Goal: Information Seeking & Learning: Learn about a topic

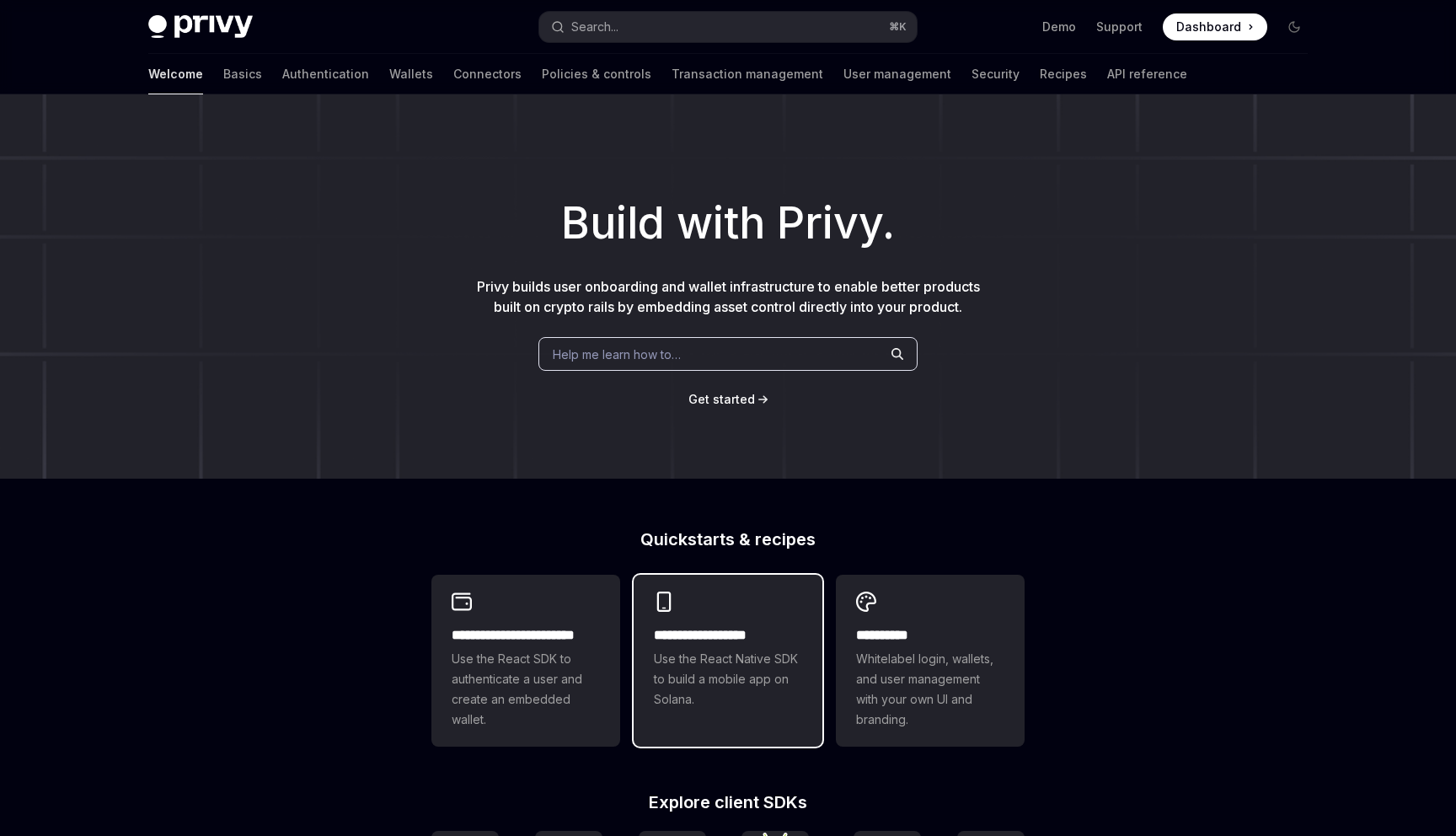
click at [708, 638] on h2 "**********" at bounding box center [728, 635] width 149 height 20
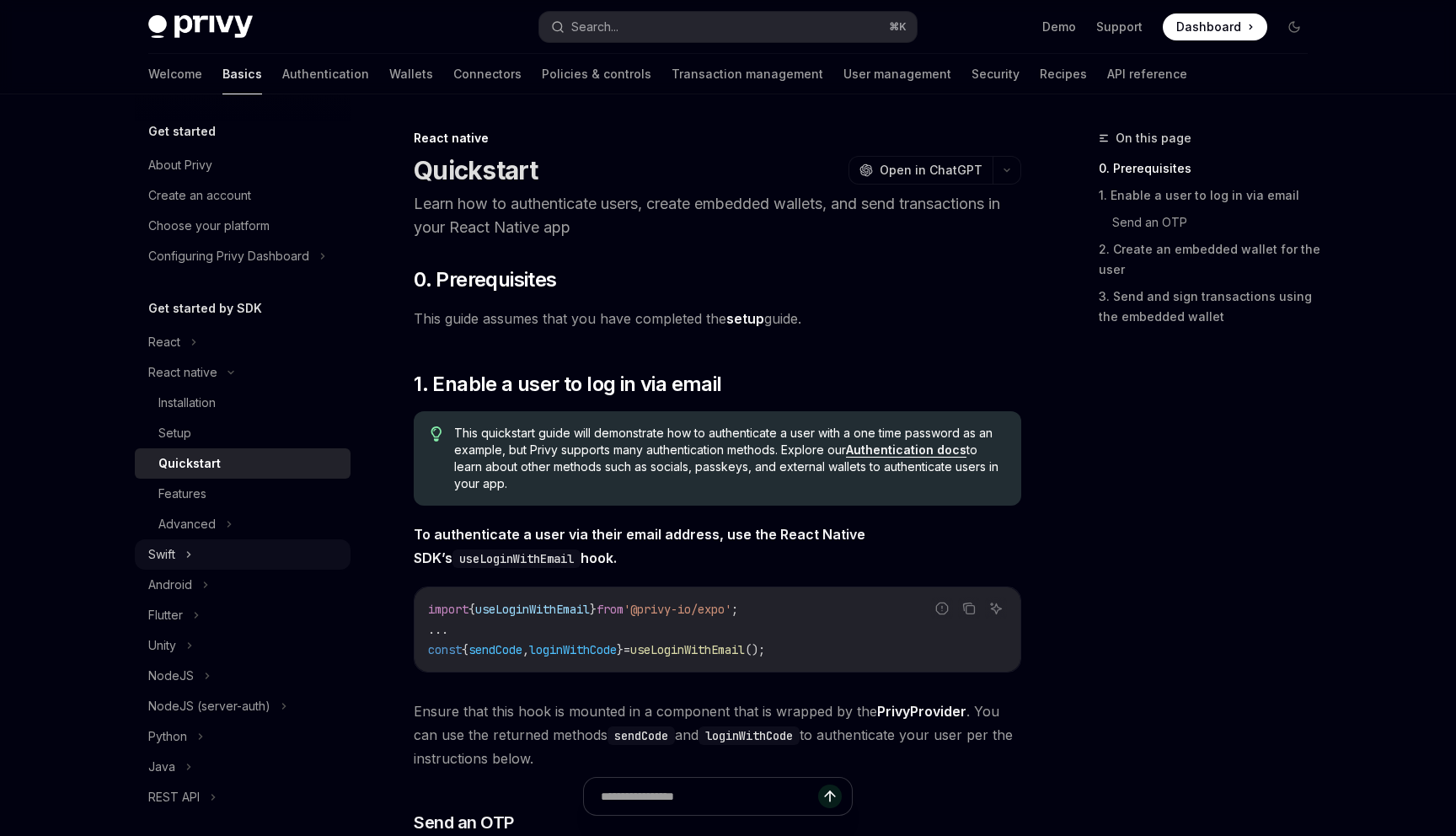
click at [213, 556] on button "Swift" at bounding box center [243, 554] width 216 height 30
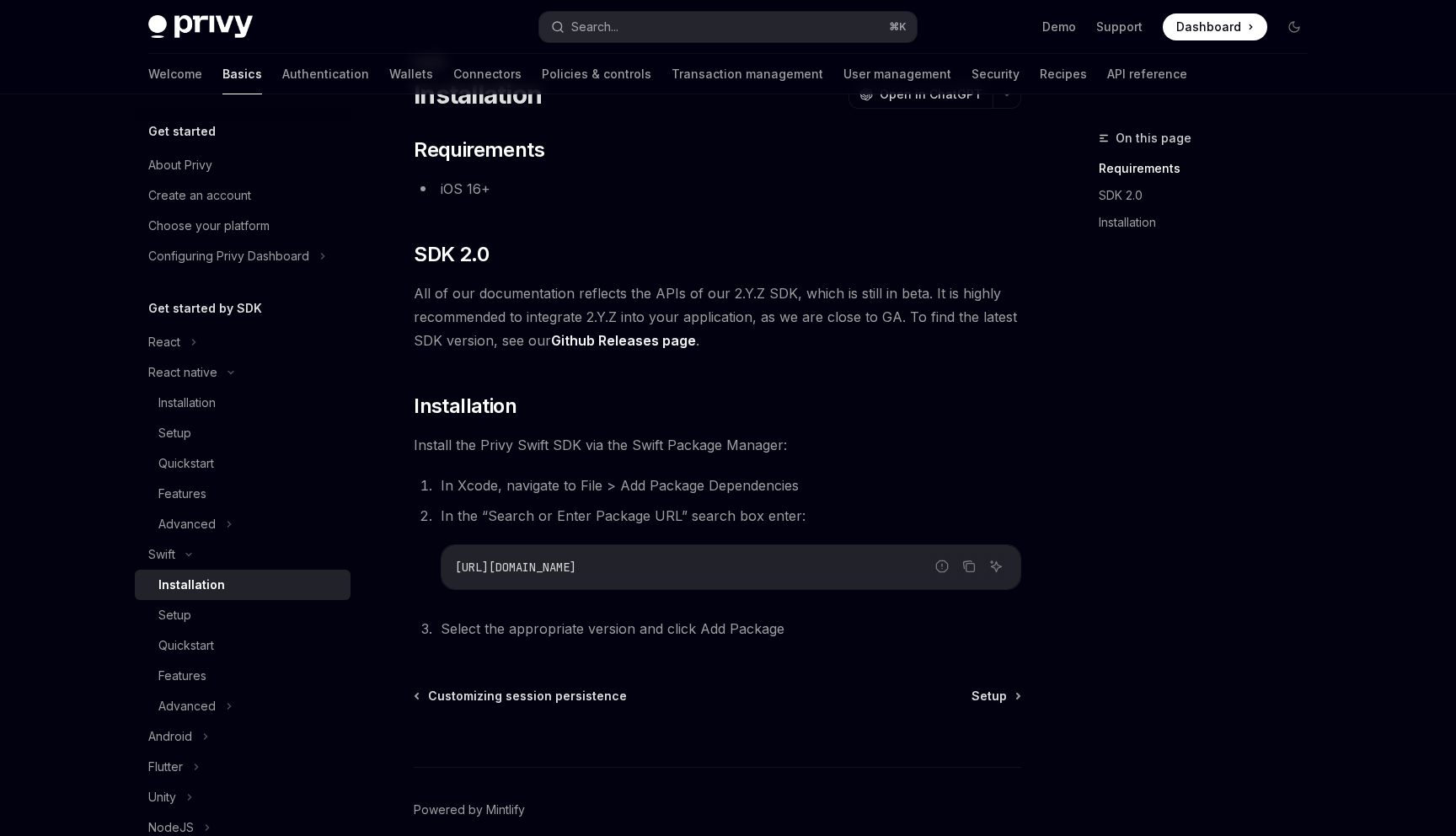
scroll to position [153, 0]
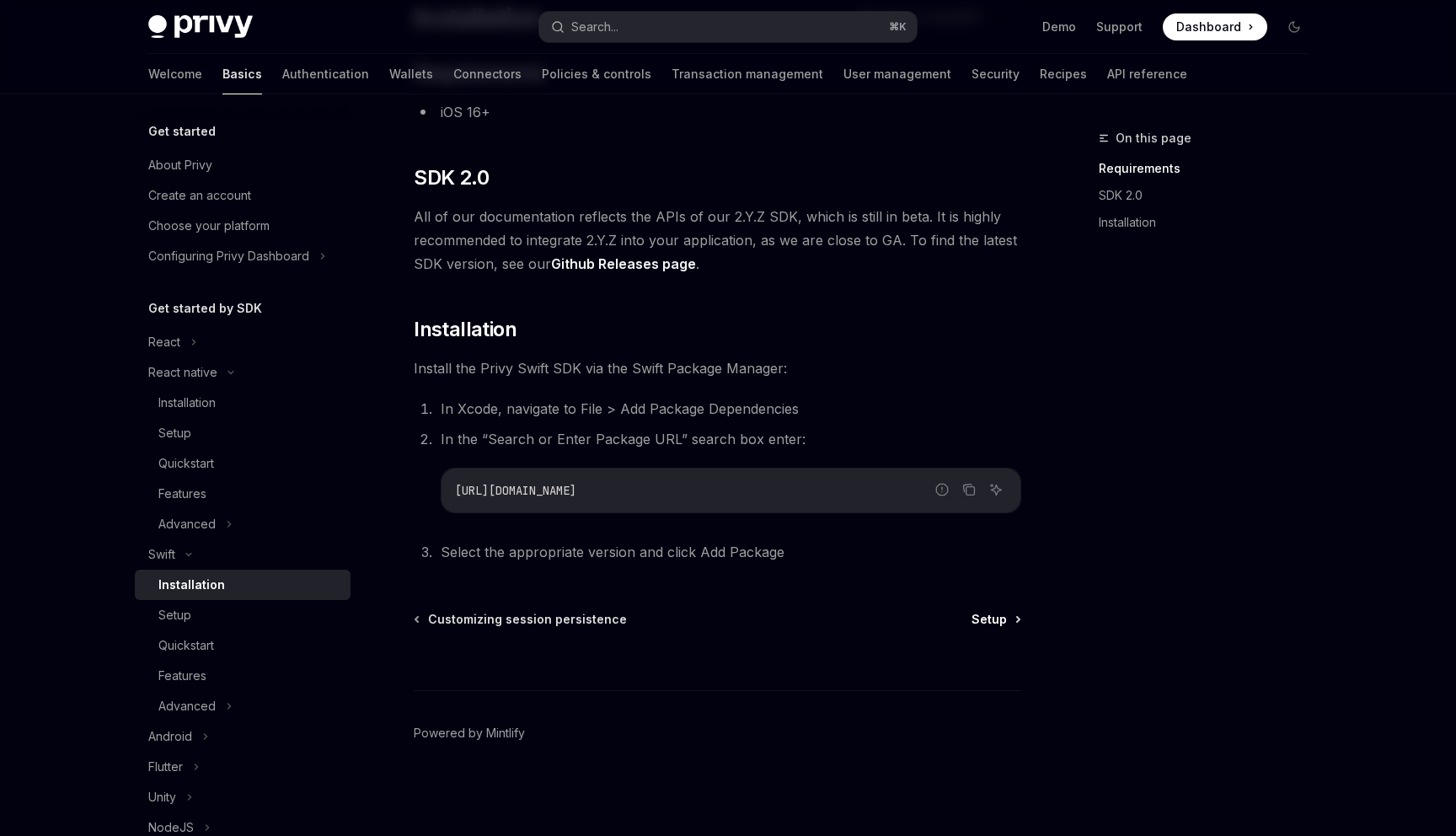
click at [989, 616] on span "Setup" at bounding box center [989, 619] width 35 height 17
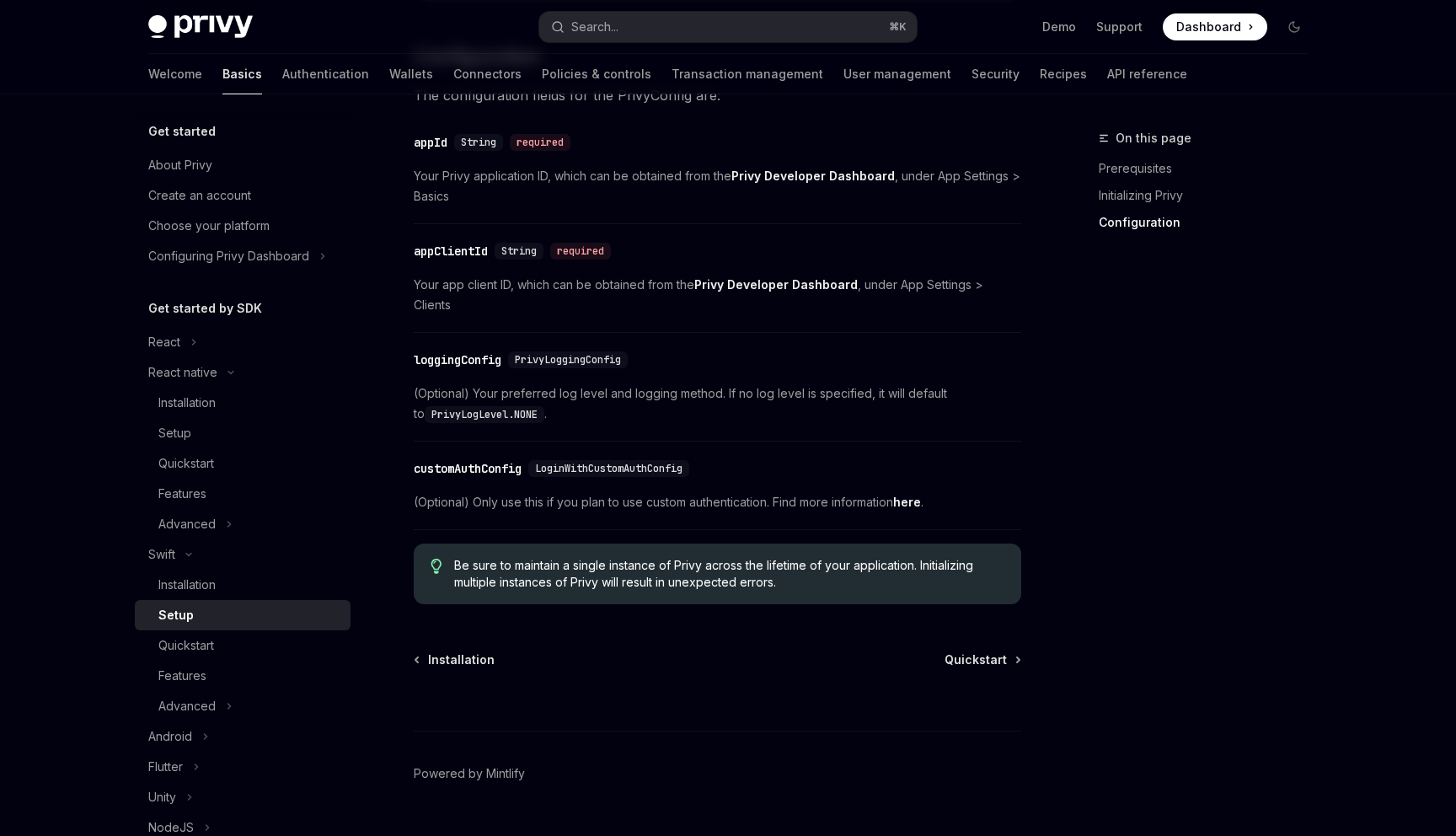
scroll to position [837, 0]
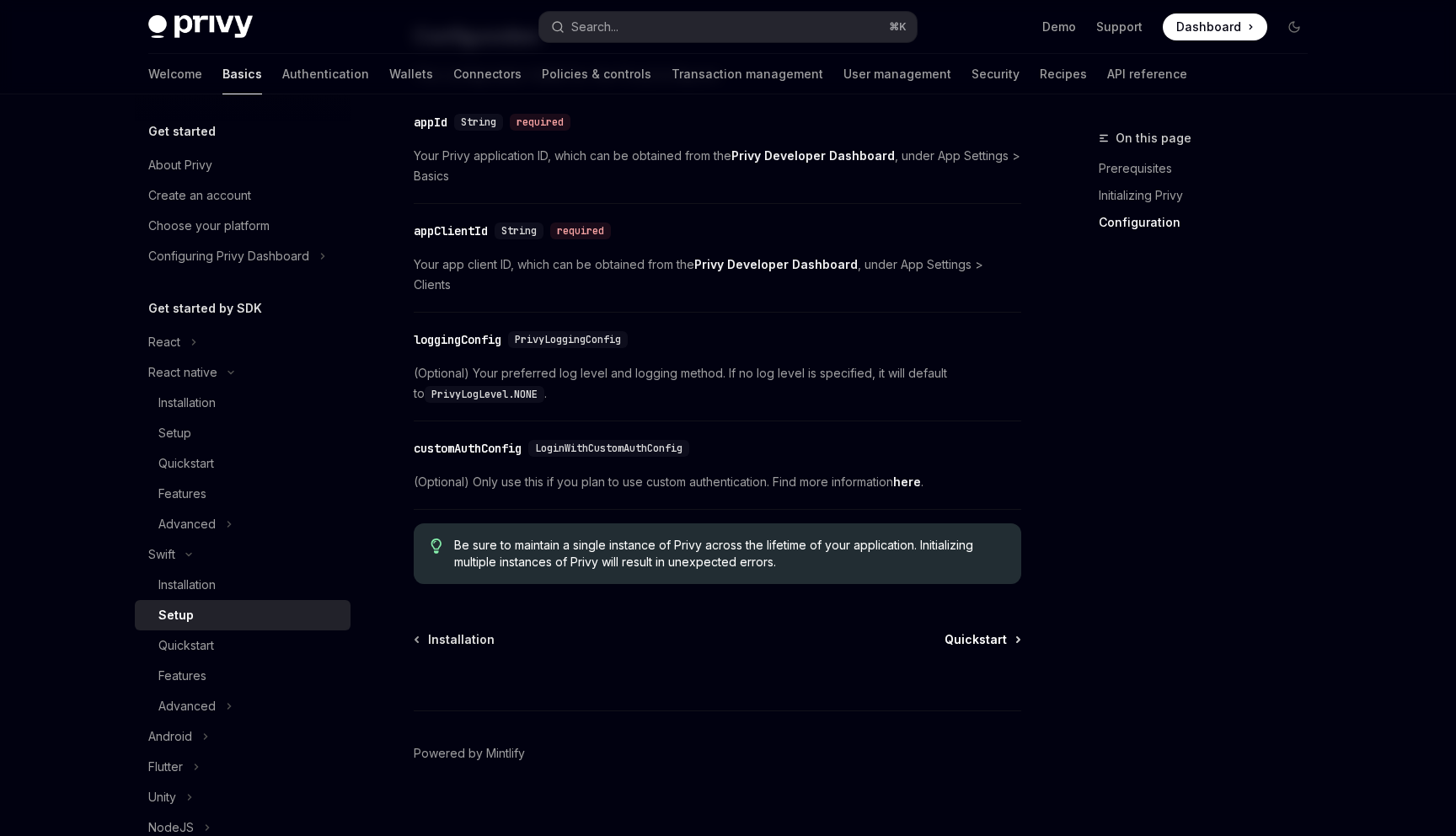
click at [978, 631] on span "Quickstart" at bounding box center [975, 640] width 62 height 17
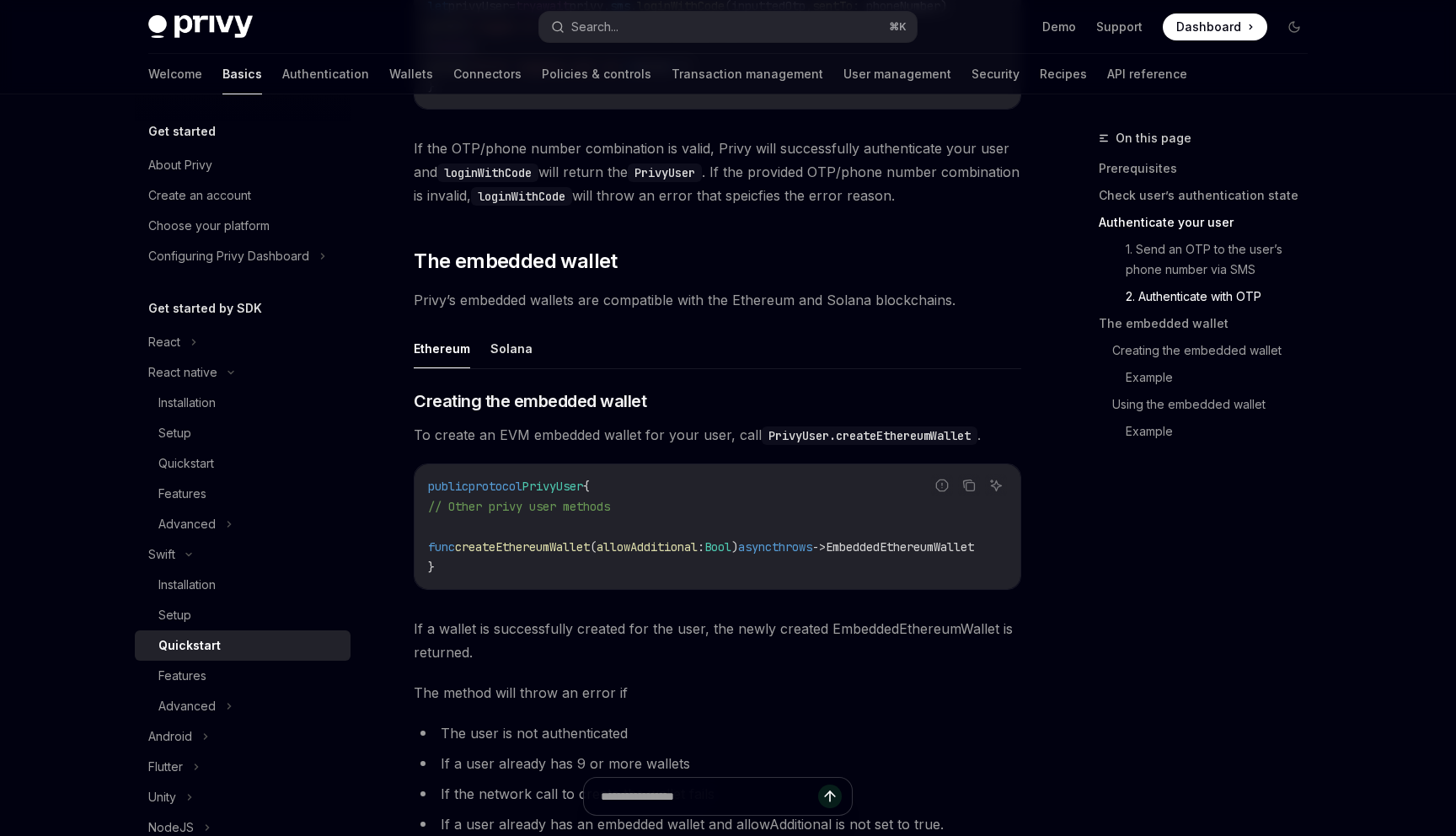
scroll to position [1805, 0]
click at [500, 364] on button "Solana" at bounding box center [511, 347] width 42 height 40
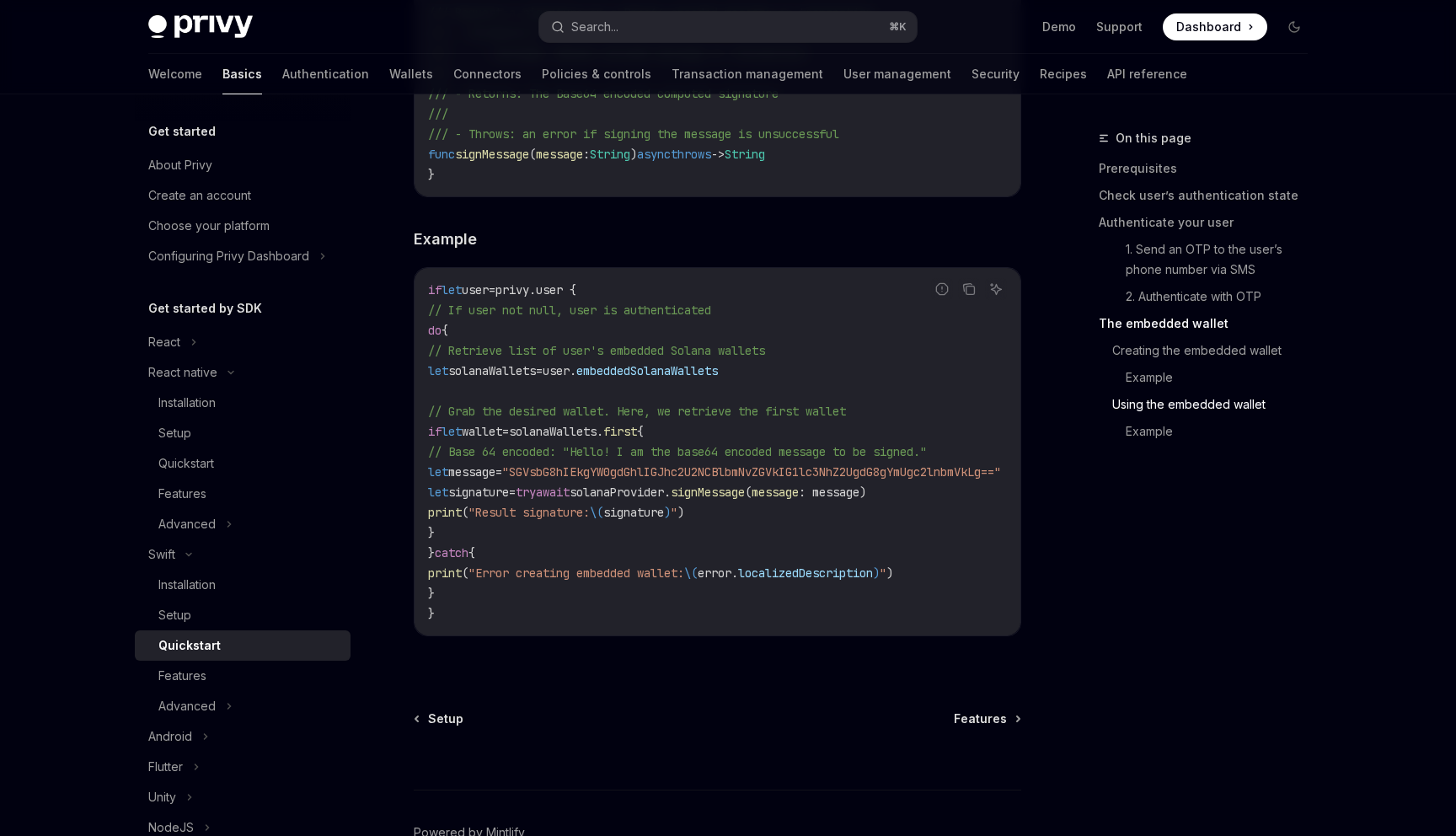
scroll to position [3019, 0]
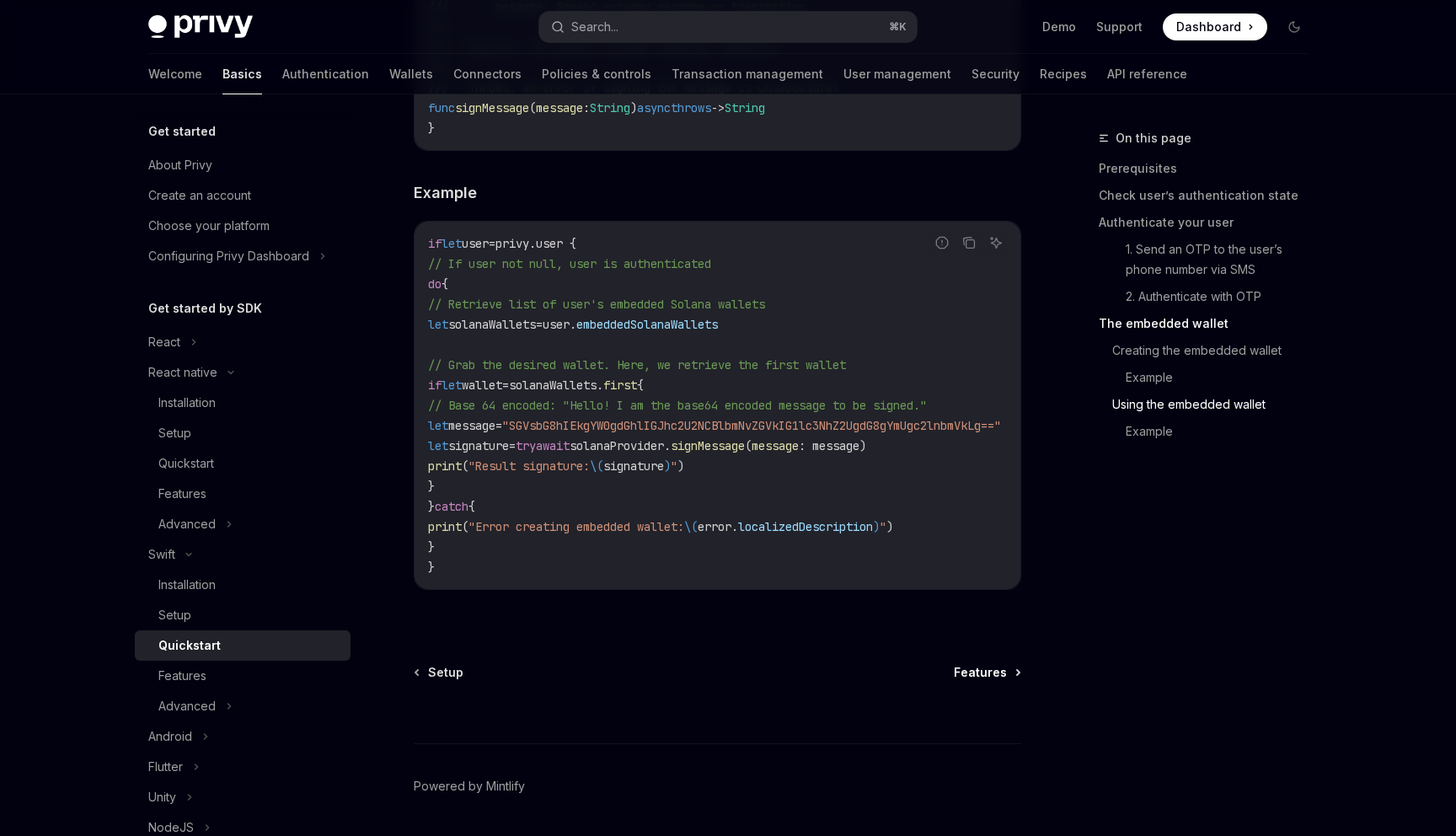
click at [1010, 681] on link "Features" at bounding box center [986, 673] width 66 height 17
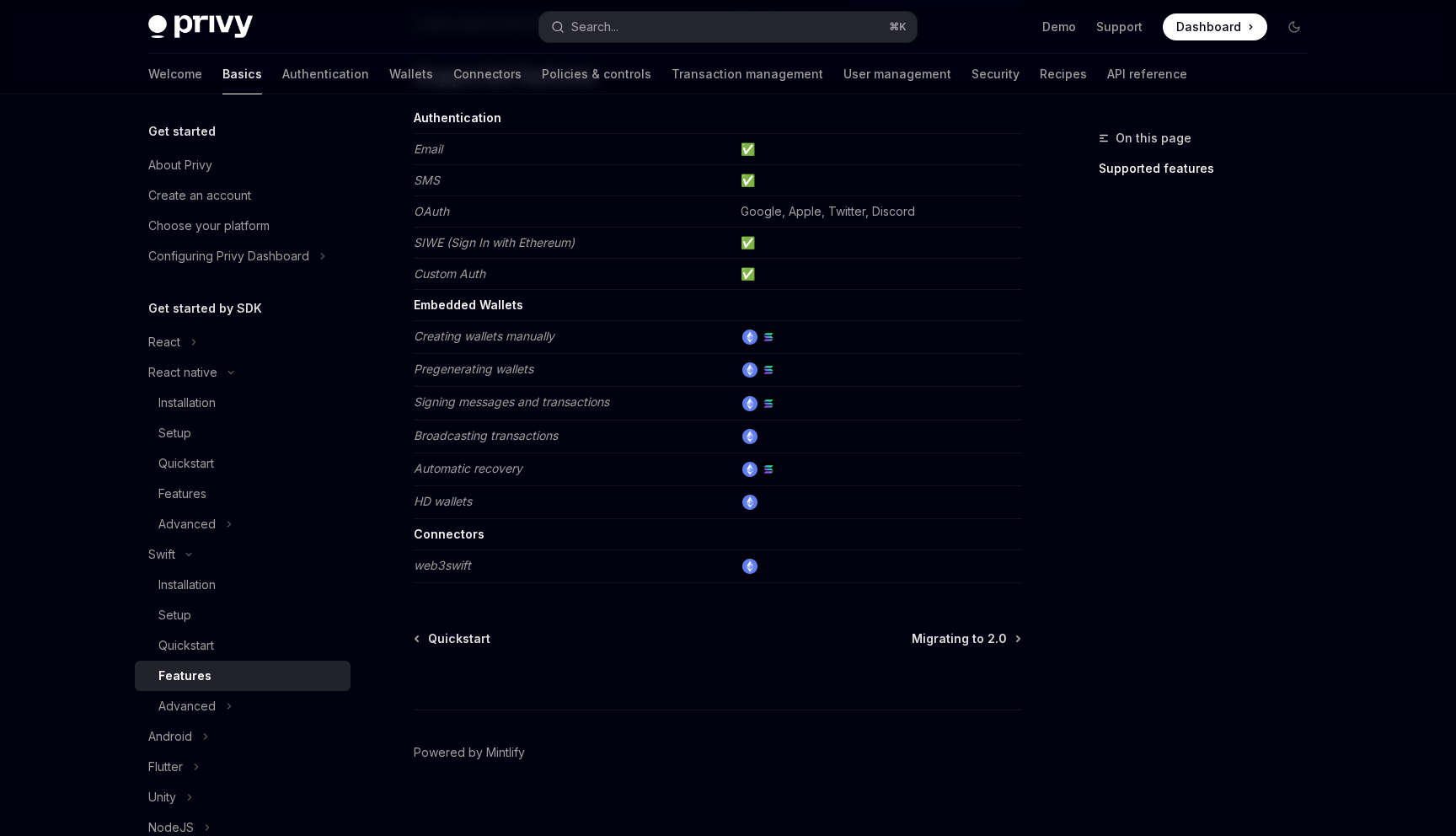
scroll to position [200, 0]
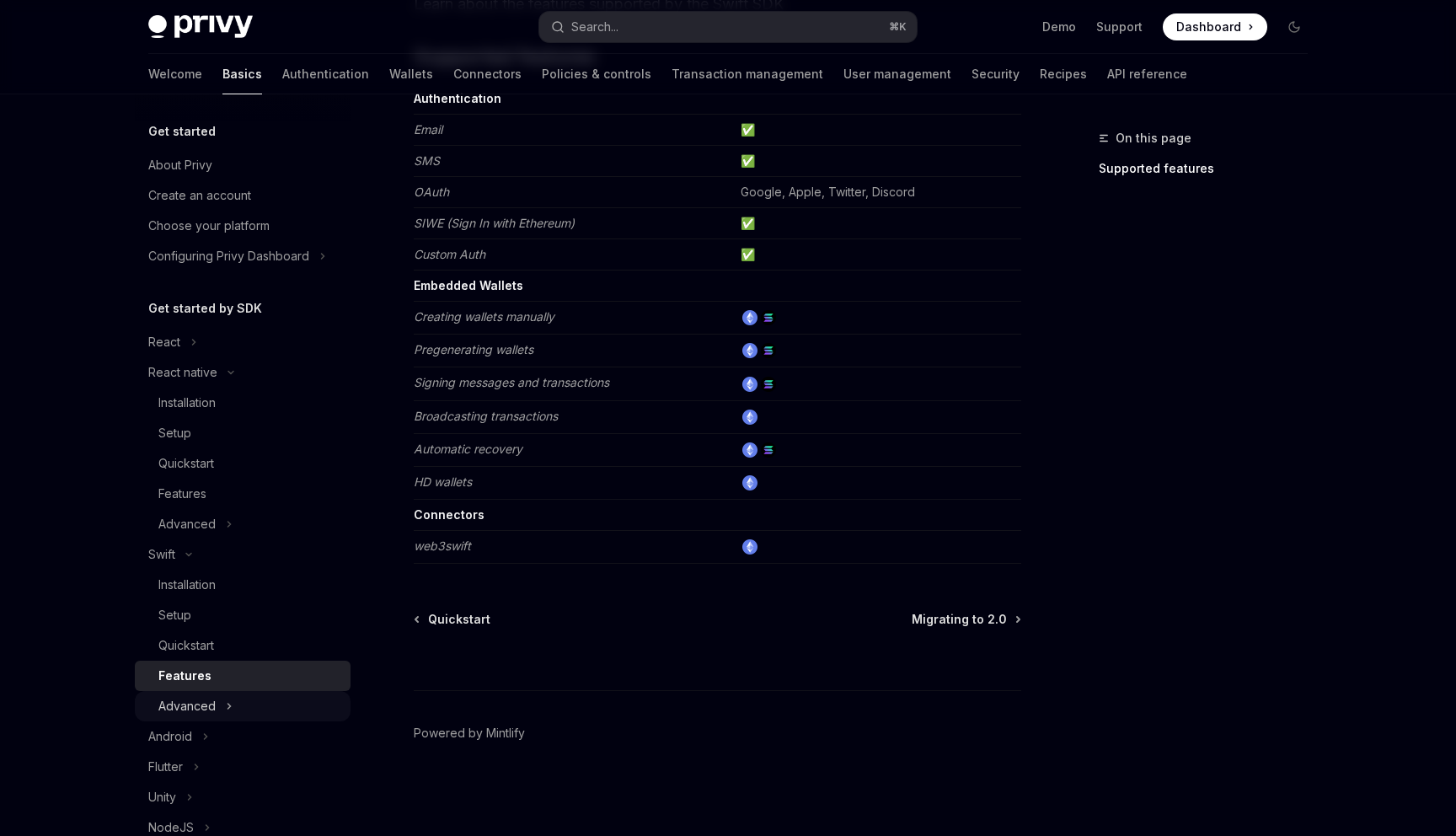
click at [249, 704] on button "Advanced" at bounding box center [243, 706] width 216 height 30
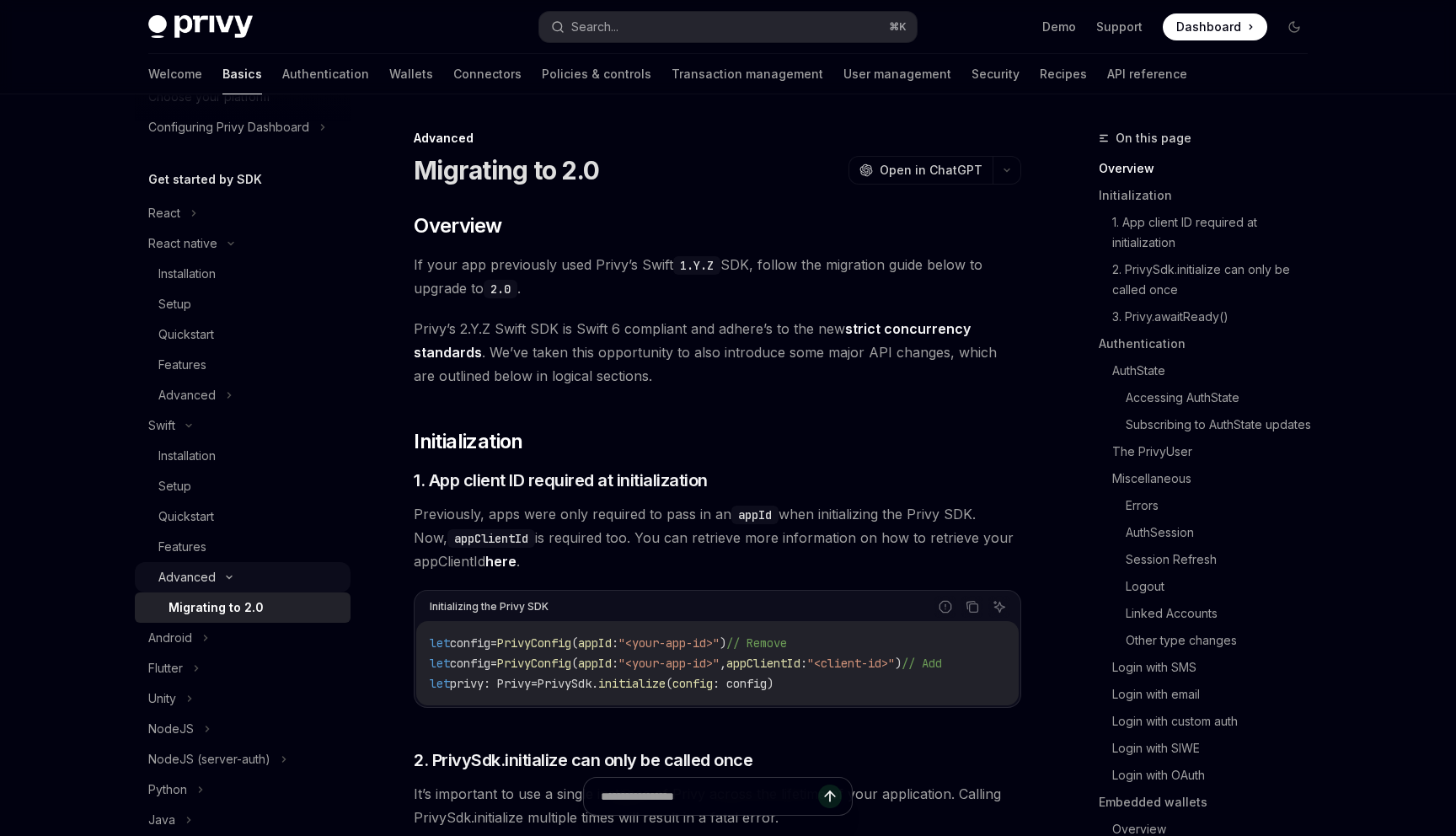
scroll to position [201, 0]
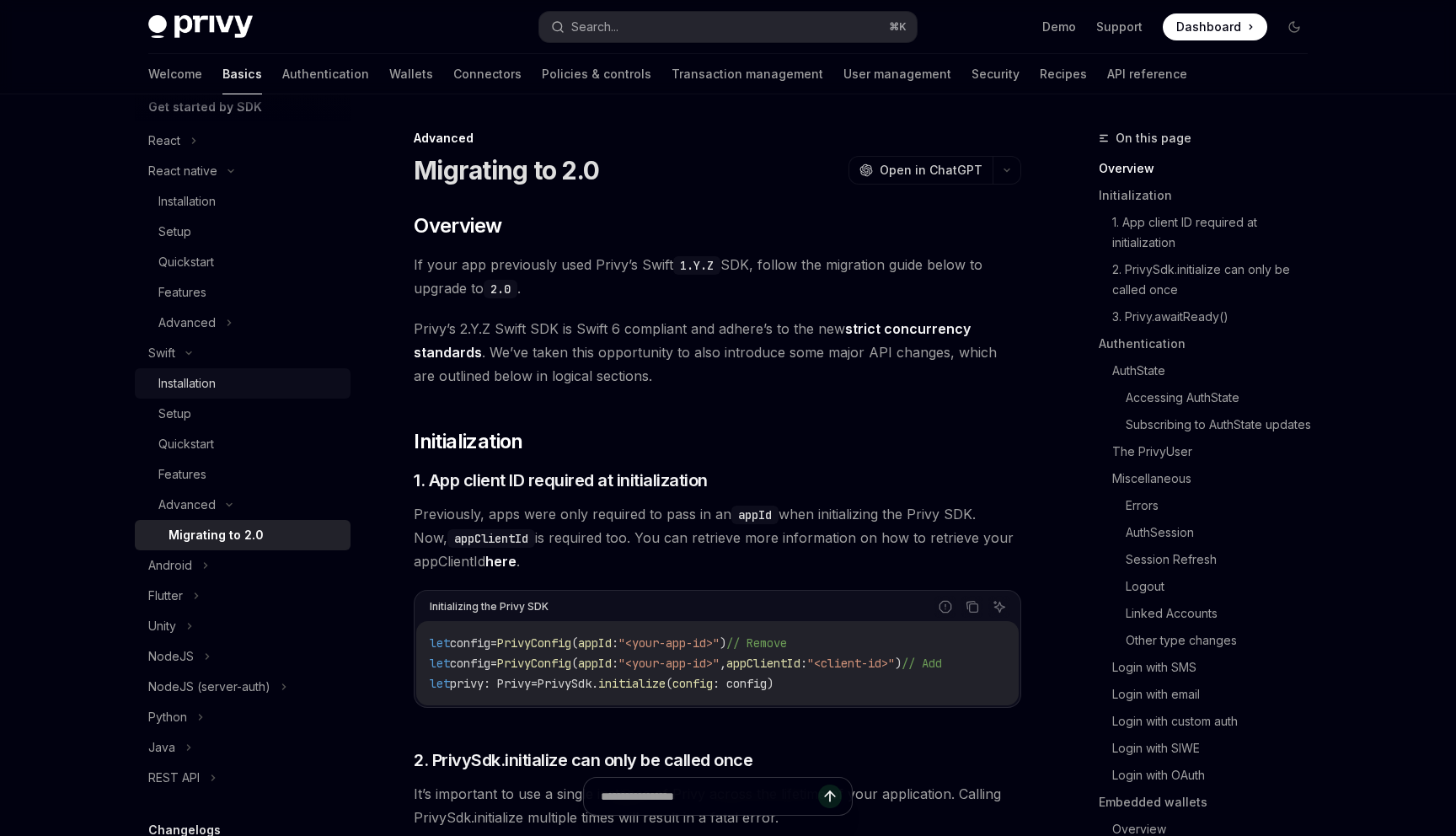
click at [236, 387] on div "Installation" at bounding box center [249, 383] width 182 height 20
type textarea "*"
